Goal: Task Accomplishment & Management: Manage account settings

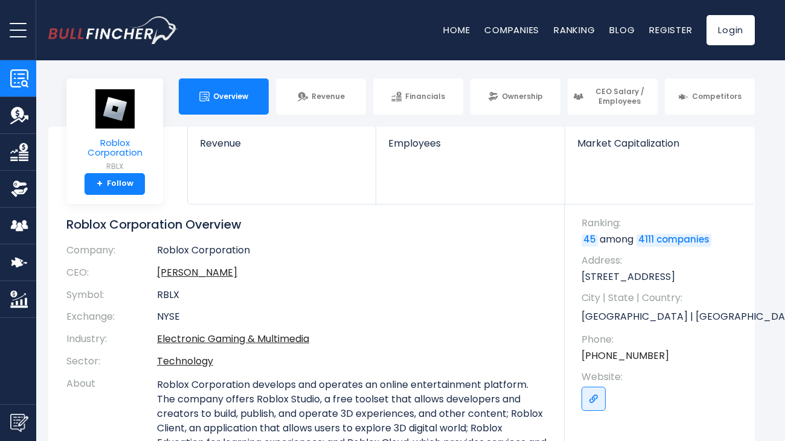
click at [121, 128] on img at bounding box center [115, 109] width 42 height 40
click at [121, 170] on small "RBLX" at bounding box center [114, 166] width 77 height 11
click at [121, 138] on span "Roblox Corporation" at bounding box center [114, 148] width 77 height 20
click at [118, 92] on div "Overview Revenue Financials Ownership CEO Salary / Employees" at bounding box center [401, 96] width 706 height 36
click at [119, 141] on span "Roblox Corporation" at bounding box center [114, 148] width 77 height 20
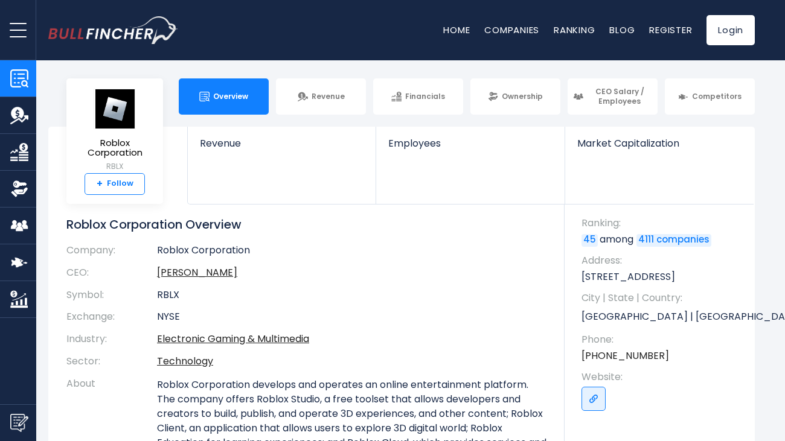
click at [127, 186] on link "+ Follow" at bounding box center [114, 184] width 60 height 22
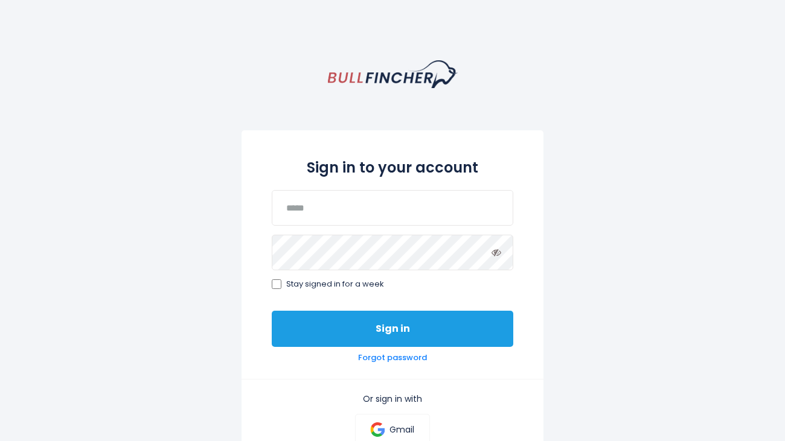
click at [371, 313] on button "Sign in" at bounding box center [392, 329] width 241 height 36
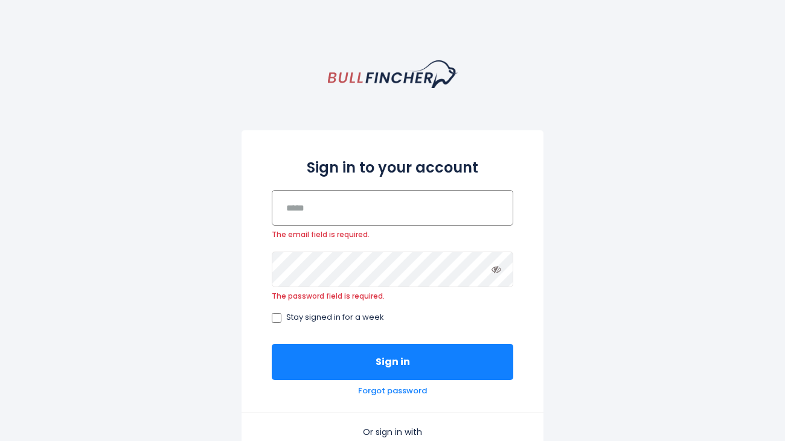
click at [349, 204] on input "email" at bounding box center [392, 208] width 241 height 36
type input "*******"
click at [293, 380] on div "Forgot password" at bounding box center [392, 388] width 241 height 16
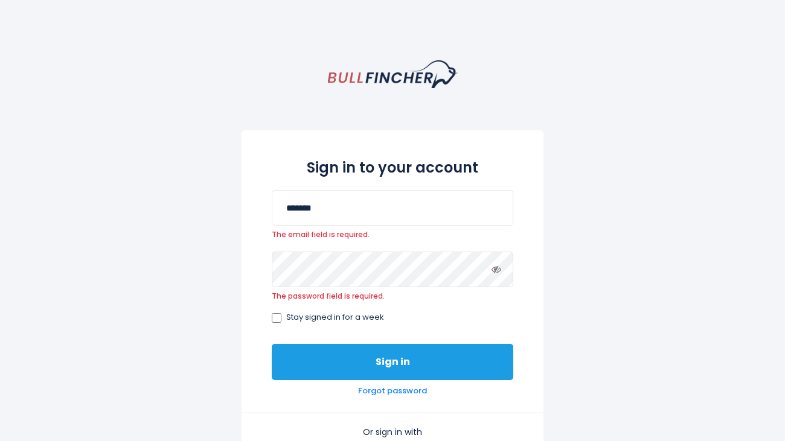
click at [314, 350] on button "Sign in" at bounding box center [392, 362] width 241 height 36
click at [332, 379] on button "Sign in" at bounding box center [392, 362] width 241 height 36
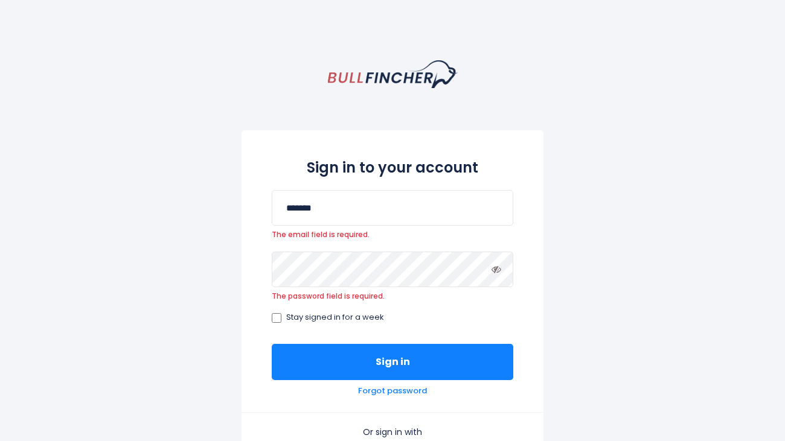
click at [290, 230] on span "The email field is required." at bounding box center [392, 235] width 241 height 10
click at [272, 344] on button "Sign in" at bounding box center [392, 362] width 241 height 36
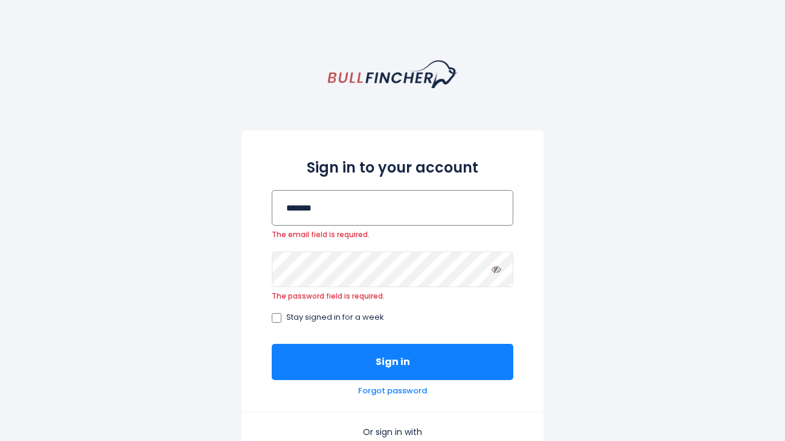
click at [272, 344] on button "Sign in" at bounding box center [392, 362] width 241 height 36
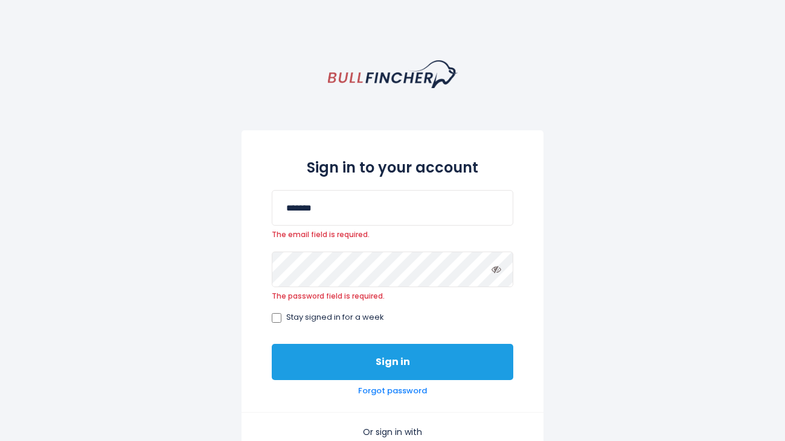
click at [456, 362] on button "Sign in" at bounding box center [392, 362] width 241 height 36
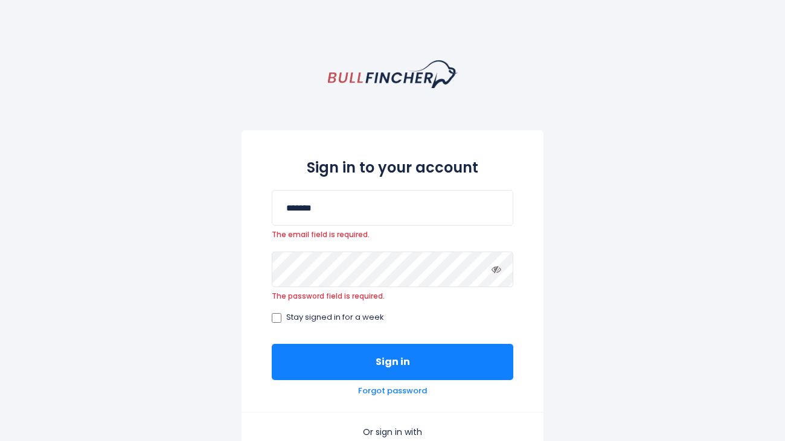
click at [466, 247] on div "Sign in to your account ******* The email field is required. The password field…" at bounding box center [392, 271] width 302 height 282
click at [404, 211] on input "*******" at bounding box center [392, 208] width 241 height 36
